Goal: Transaction & Acquisition: Purchase product/service

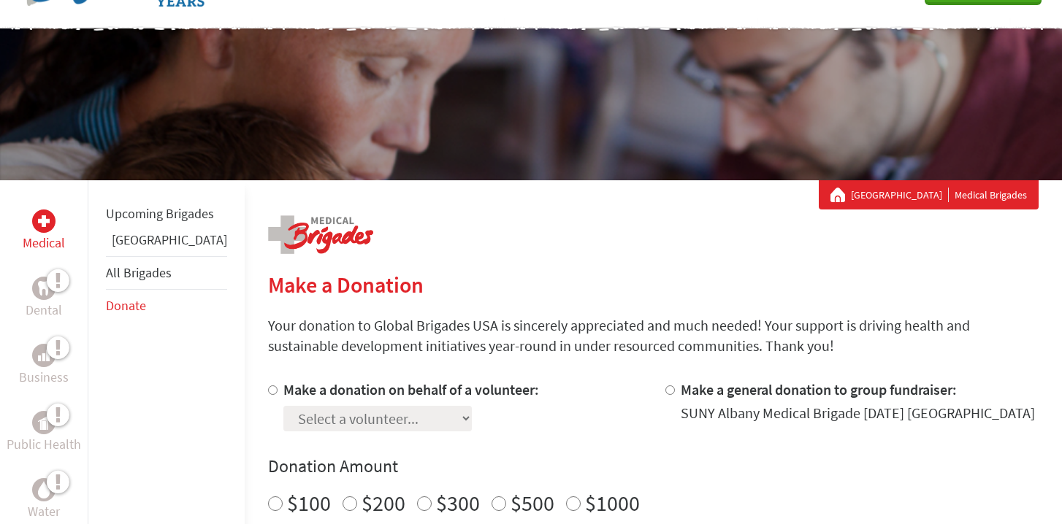
scroll to position [195, 0]
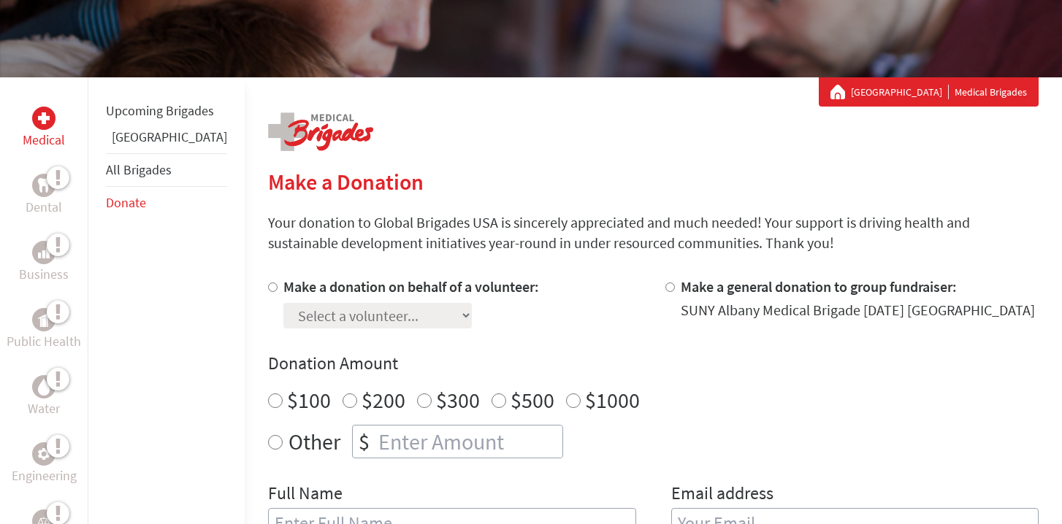
click at [283, 289] on label "Make a donation on behalf of a volunteer:" at bounding box center [411, 287] width 256 height 18
click at [268, 289] on input "Make a donation on behalf of a volunteer:" at bounding box center [272, 287] width 9 height 9
radio input "true"
click at [283, 323] on select "Select a volunteer... [PERSON_NAME] [PERSON_NAME] Amillion Bargneare [PERSON_NA…" at bounding box center [377, 316] width 188 height 26
select select "7C558244-8508-11EF-BF8B-42010A8A0043"
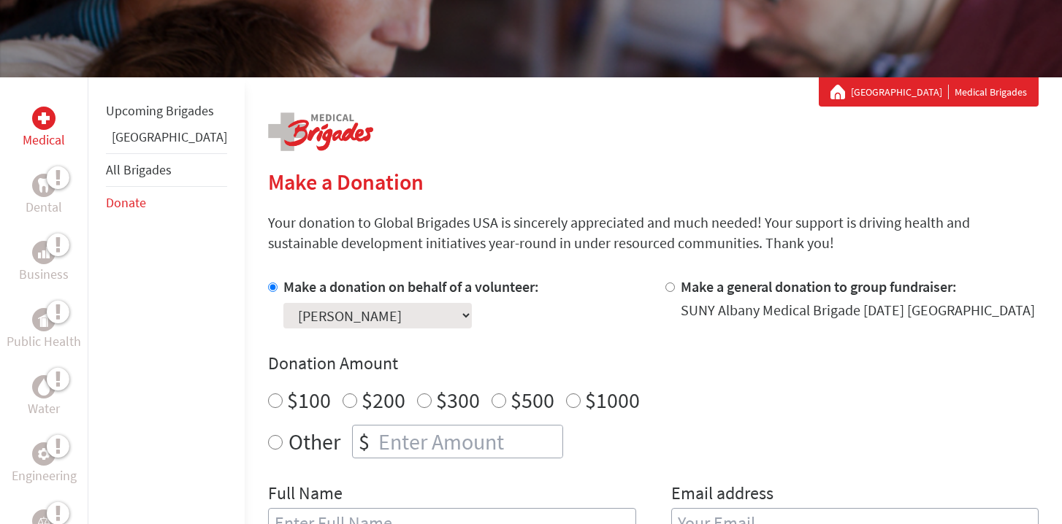
click at [283, 303] on select "Select a volunteer... [PERSON_NAME] [PERSON_NAME] Amillion Bargneare [PERSON_NA…" at bounding box center [377, 316] width 188 height 26
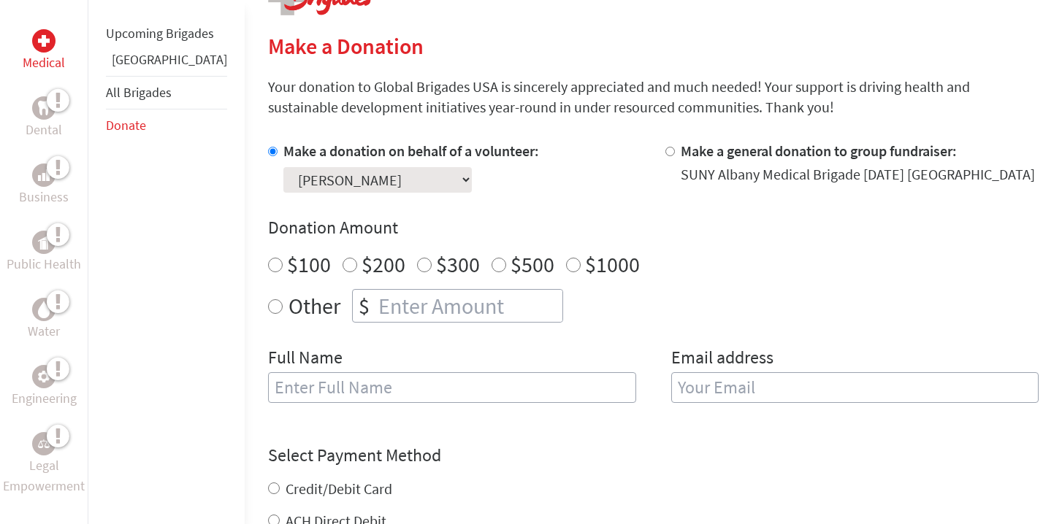
scroll to position [334, 0]
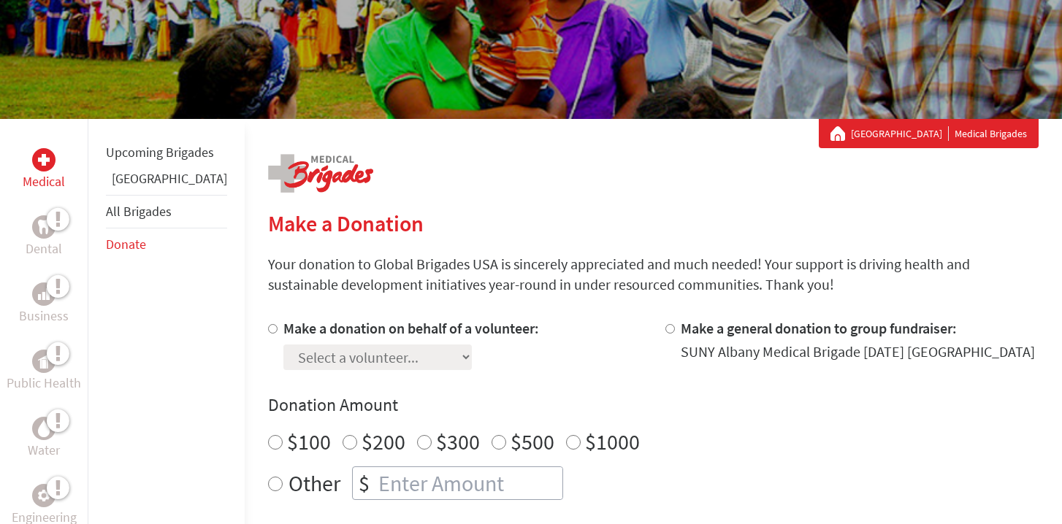
scroll to position [227, 0]
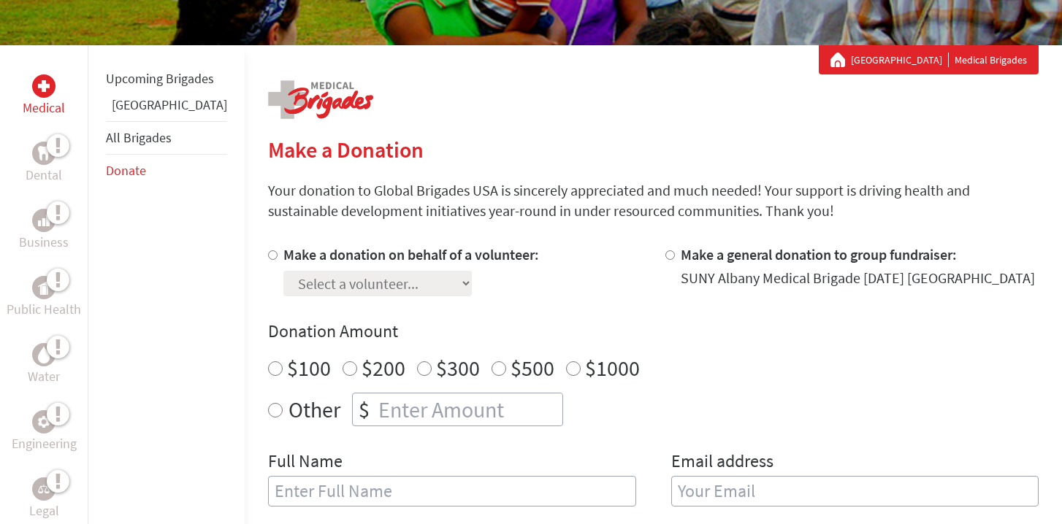
click at [268, 259] on div at bounding box center [275, 271] width 15 height 52
click at [268, 256] on input "Make a donation on behalf of a volunteer:" at bounding box center [272, 255] width 9 height 9
radio input "true"
click at [283, 277] on select "Select a volunteer... [PERSON_NAME] [PERSON_NAME] Amillion Bargneare [PERSON_NA…" at bounding box center [377, 284] width 188 height 26
select select "7C558244-8508-11EF-BF8B-42010A8A0043"
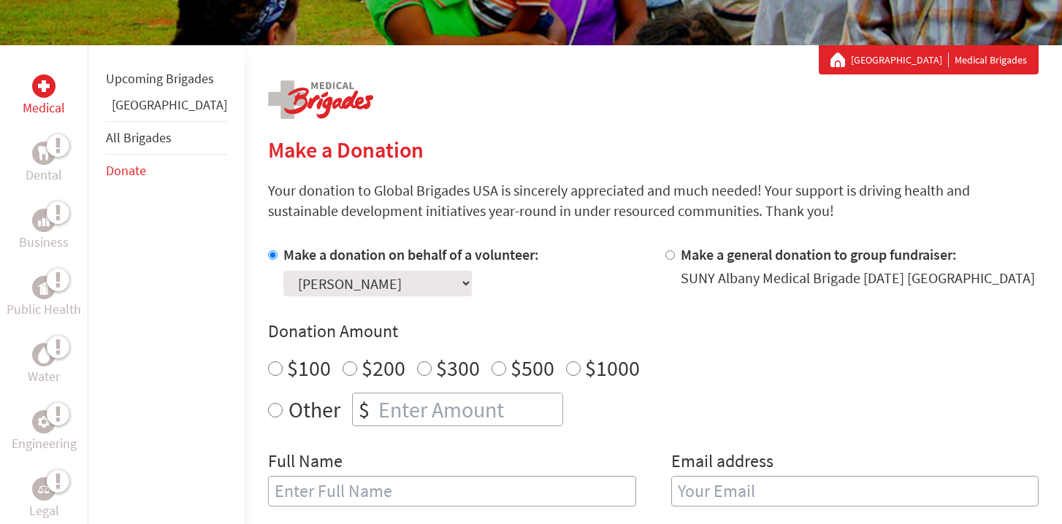
click at [283, 271] on select "Select a volunteer... [PERSON_NAME] [PERSON_NAME] Amillion Bargneare [PERSON_NA…" at bounding box center [377, 284] width 188 height 26
radio input "true"
click at [375, 402] on input "number" at bounding box center [468, 410] width 187 height 32
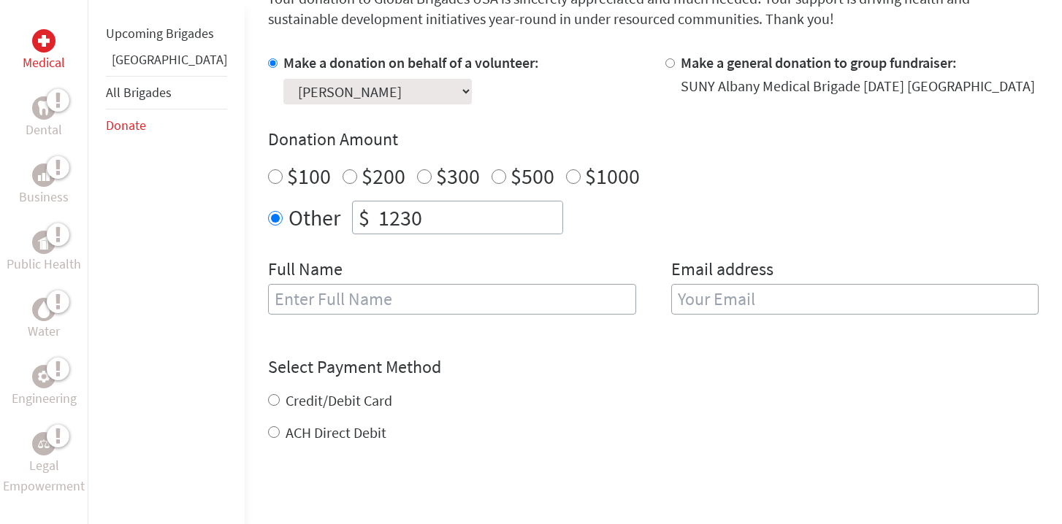
scroll to position [446, 0]
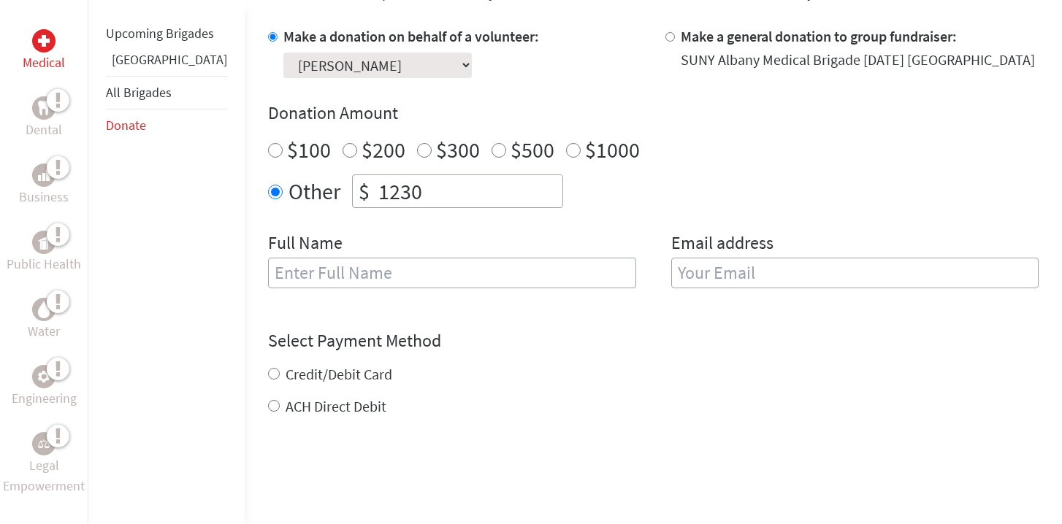
type input "1230"
click at [316, 281] on input "text" at bounding box center [452, 273] width 368 height 31
type input "[PERSON_NAME]"
type input "[EMAIL_ADDRESS][DOMAIN_NAME]"
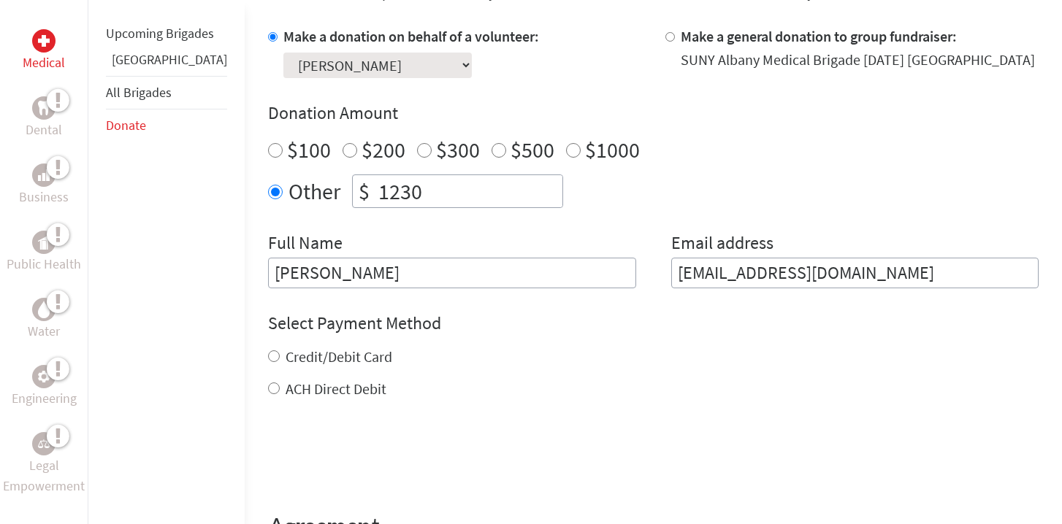
click at [268, 357] on input "Credit/Debit Card" at bounding box center [274, 357] width 12 height 12
radio input "true"
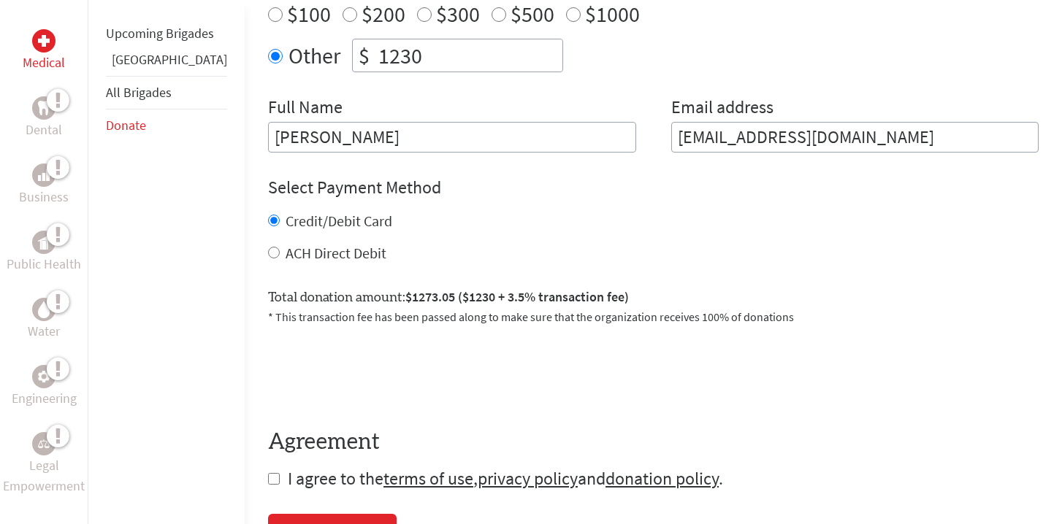
scroll to position [572, 0]
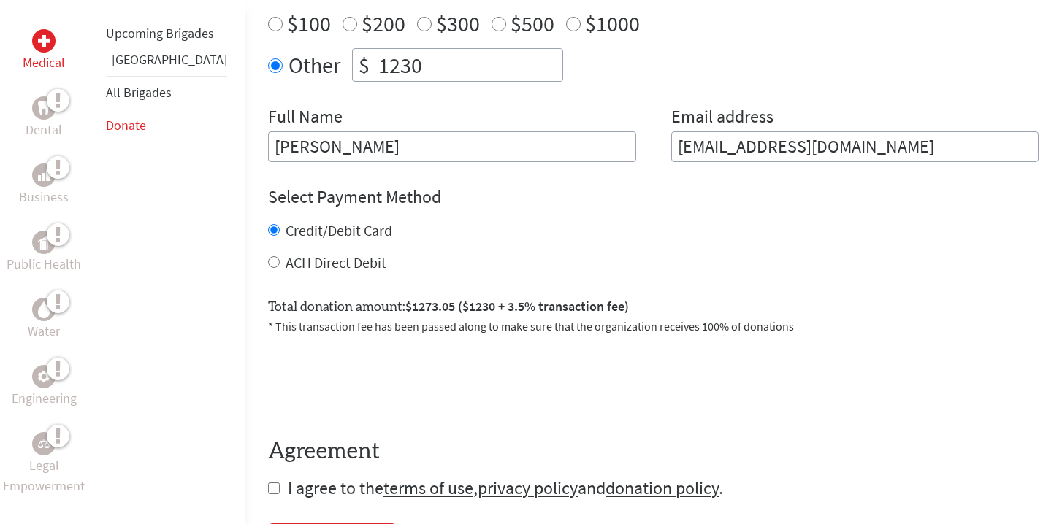
click at [375, 72] on input "1230" at bounding box center [468, 65] width 187 height 32
type input "1250"
click at [405, 195] on h4 "Select Payment Method" at bounding box center [653, 197] width 771 height 23
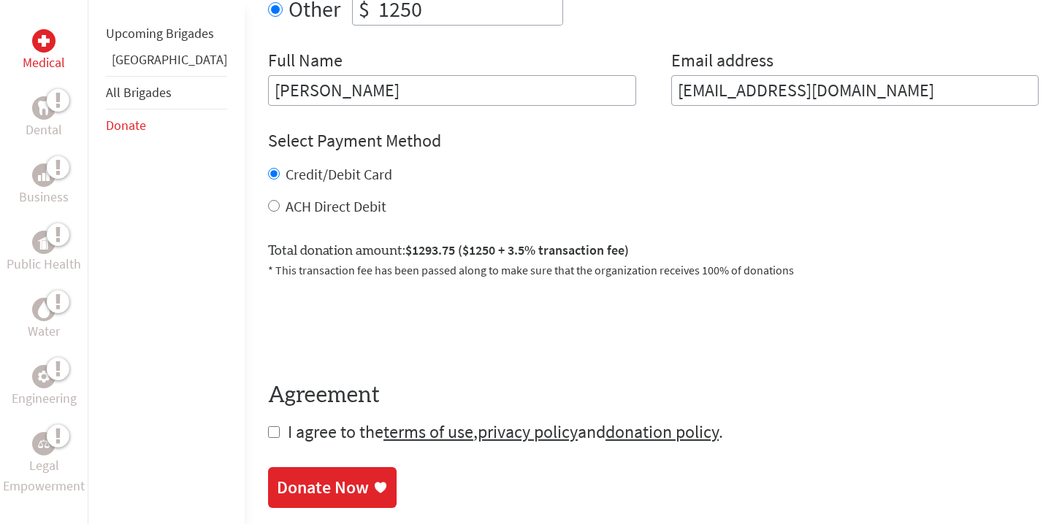
scroll to position [639, 0]
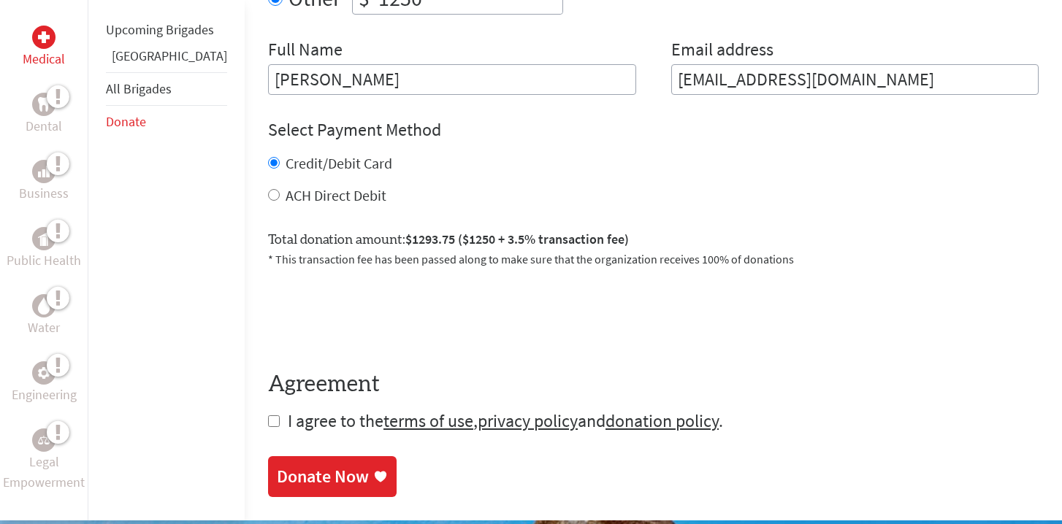
click at [268, 195] on input "ACH Direct Debit" at bounding box center [274, 195] width 12 height 12
radio input "true"
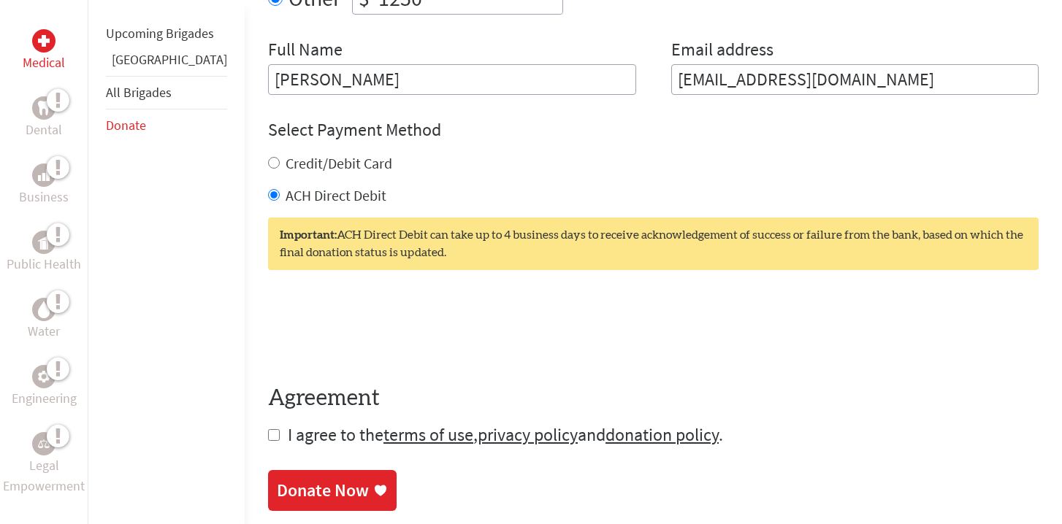
click at [268, 164] on input "Credit/Debit Card" at bounding box center [274, 163] width 12 height 12
radio input "true"
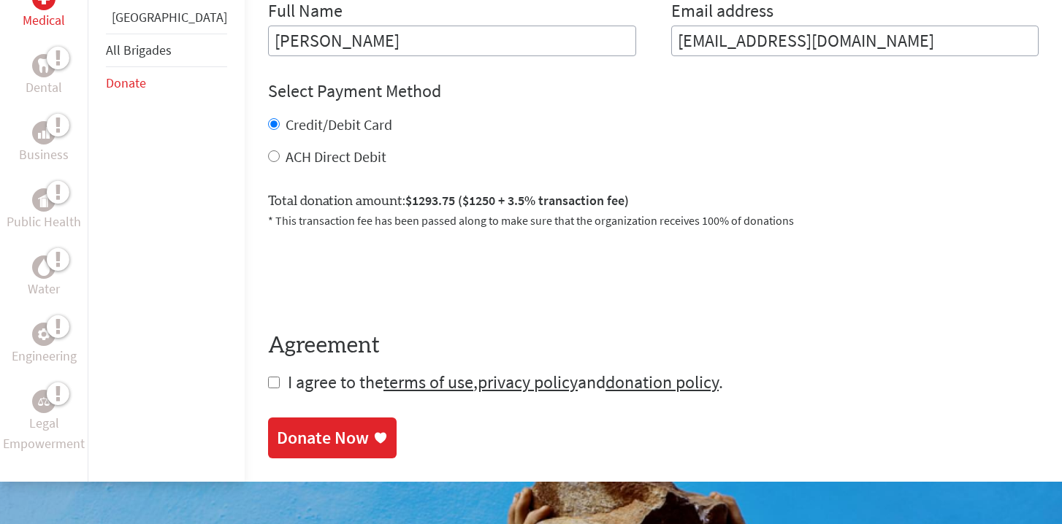
scroll to position [833, 0]
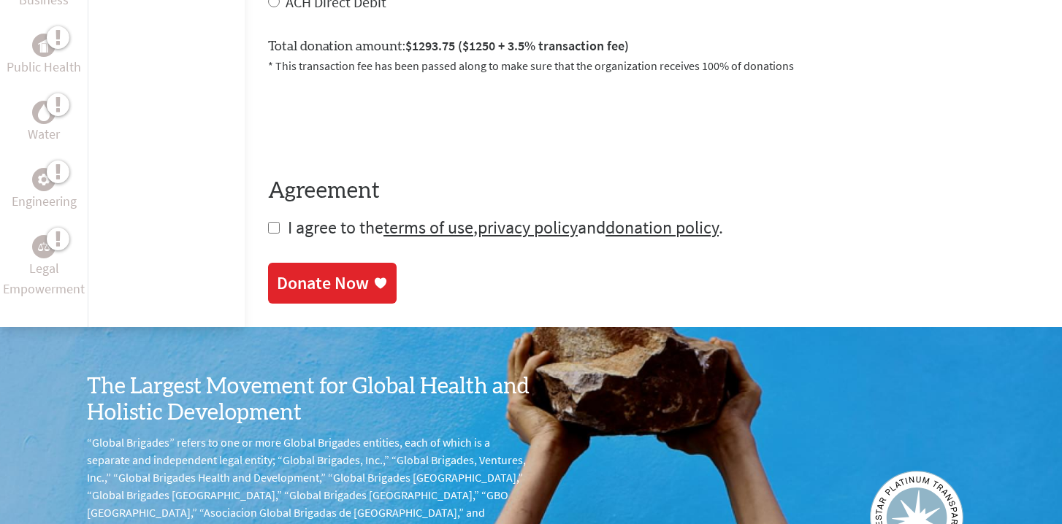
click at [268, 229] on input "checkbox" at bounding box center [274, 228] width 12 height 12
checkbox input "true"
click at [277, 280] on div "Donate Now" at bounding box center [323, 284] width 92 height 23
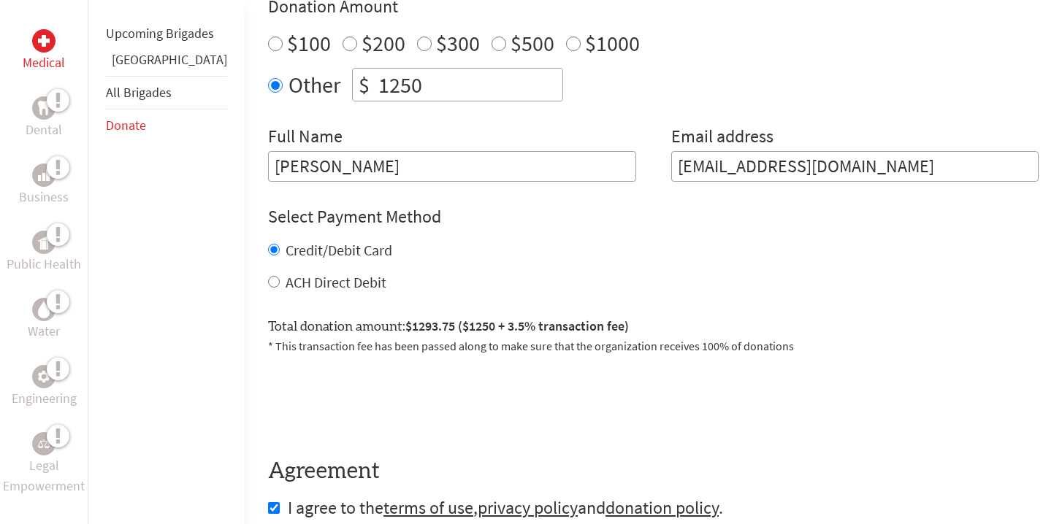
scroll to position [664, 0]
